Goal: Information Seeking & Learning: Learn about a topic

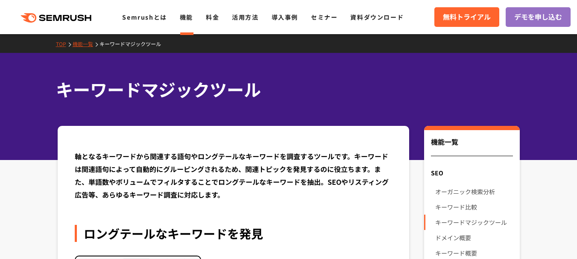
drag, startPoint x: 535, startPoint y: 0, endPoint x: 324, endPoint y: 164, distance: 267.2
click at [324, 164] on div "軸となるキーワードから関連する語句やロングテールなキーワードを調査するツールです。キーワードは関連語句によって自動的にグルーピングされるため、関連トピックを発…" at bounding box center [234, 175] width 318 height 51
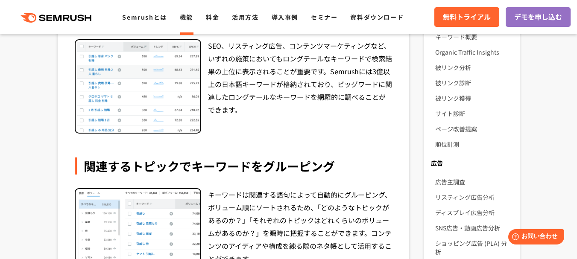
scroll to position [299, 0]
